Goal: Transaction & Acquisition: Purchase product/service

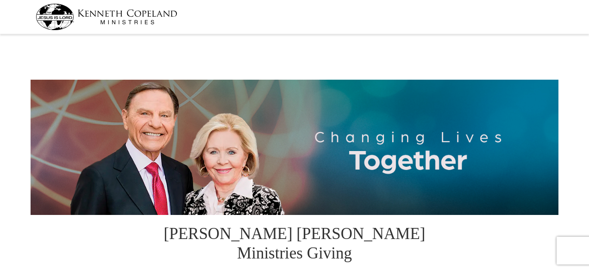
select select "OK"
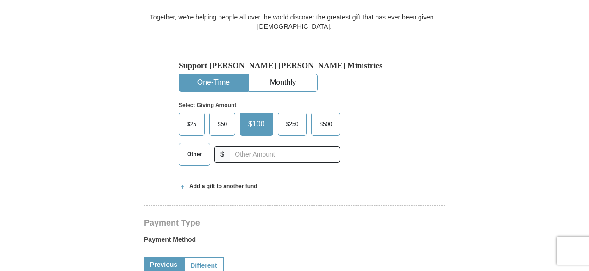
scroll to position [278, 0]
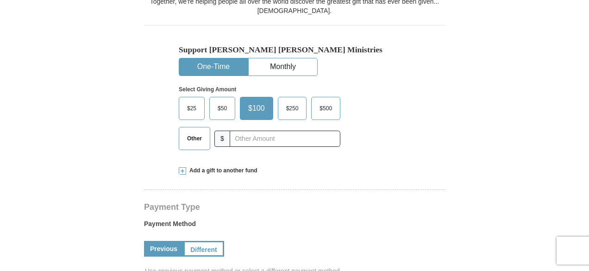
click at [225, 101] on span "$50" at bounding box center [222, 108] width 19 height 14
click at [0, 0] on input "$50" at bounding box center [0, 0] width 0 height 0
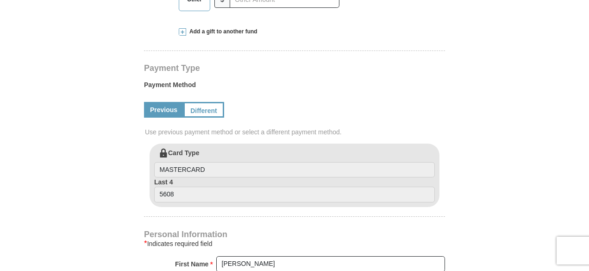
scroll to position [463, 0]
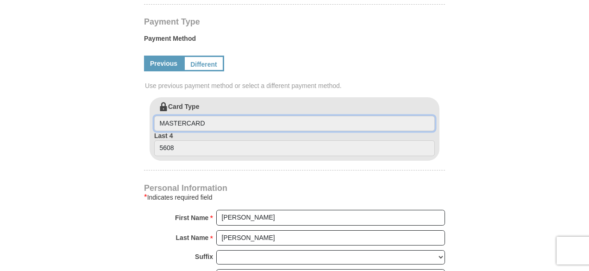
click at [215, 116] on input "MASTERCARD" at bounding box center [294, 124] width 281 height 16
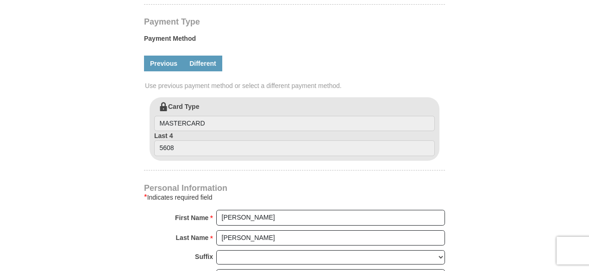
click at [200, 56] on link "Different" at bounding box center [202, 64] width 39 height 16
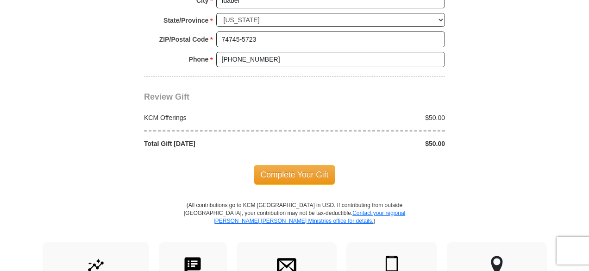
scroll to position [926, 0]
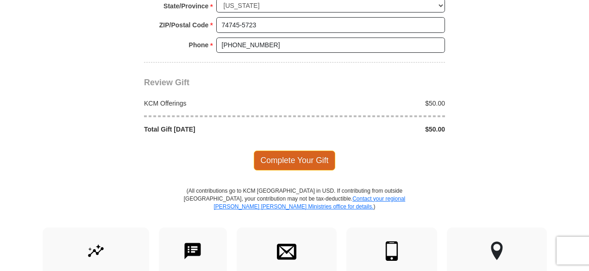
click at [296, 150] on span "Complete Your Gift" at bounding box center [295, 159] width 82 height 19
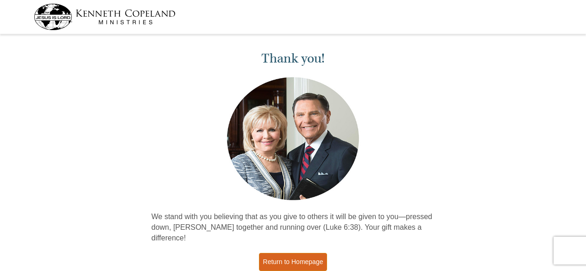
click at [279, 253] on link "Return to Homepage" at bounding box center [293, 262] width 69 height 18
